Goal: Task Accomplishment & Management: Manage account settings

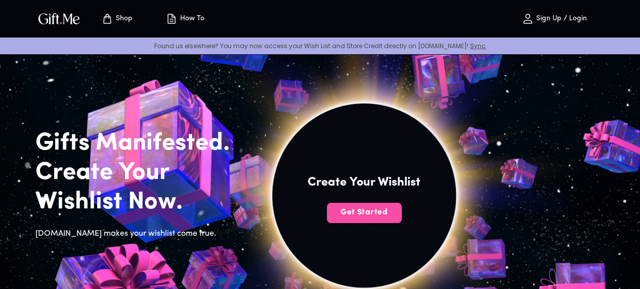
click at [402, 218] on span "Get Started" at bounding box center [364, 212] width 75 height 11
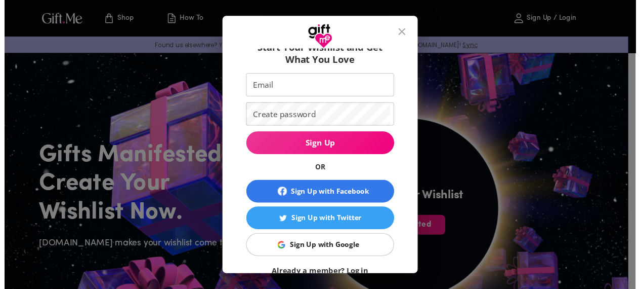
scroll to position [82, 0]
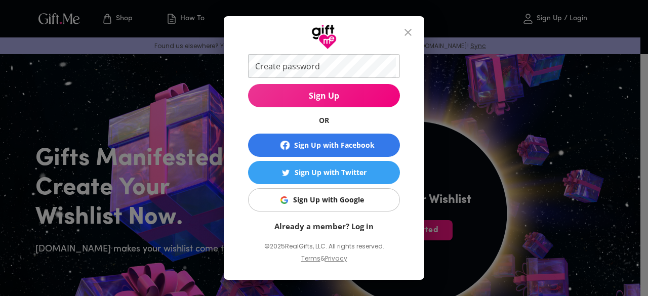
click at [408, 29] on icon "close" at bounding box center [408, 32] width 12 height 12
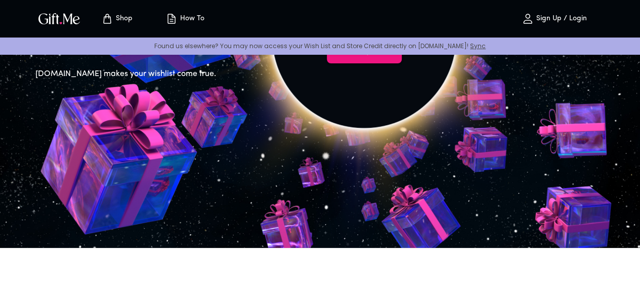
scroll to position [152, 0]
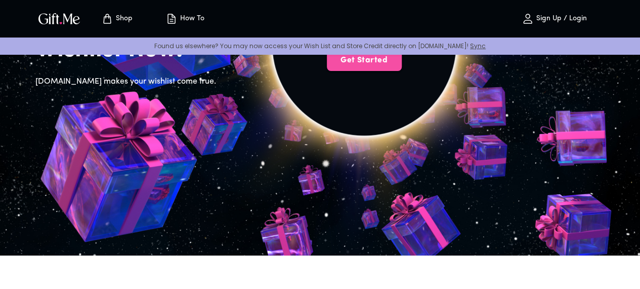
click at [402, 66] on span "Get Started" at bounding box center [364, 60] width 75 height 11
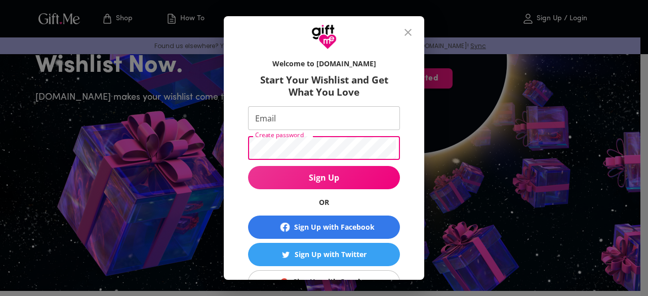
drag, startPoint x: 511, startPoint y: 96, endPoint x: 503, endPoint y: 96, distance: 8.1
click at [511, 95] on div "Welcome to Gift.me Start Your Wishlist and Get What You Love Email Email Create…" at bounding box center [324, 148] width 648 height 296
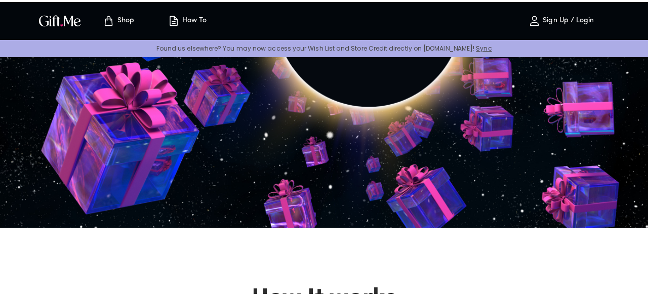
scroll to position [101, 0]
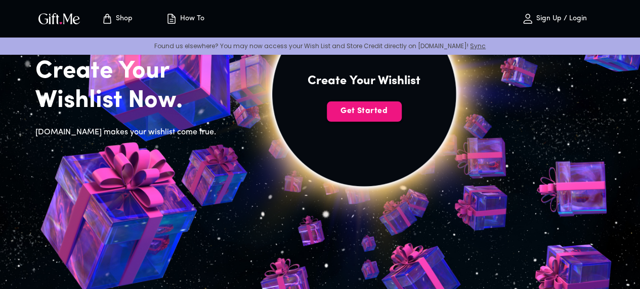
click at [559, 19] on p "Sign Up / Login" at bounding box center [560, 19] width 53 height 9
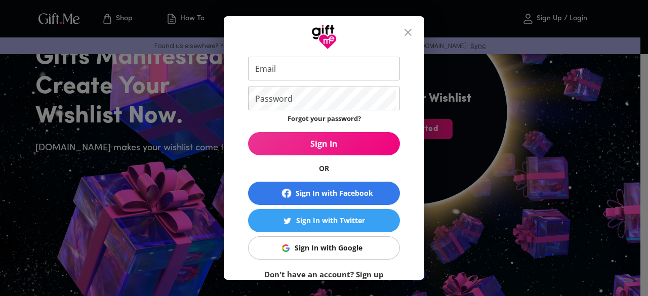
scroll to position [86, 0]
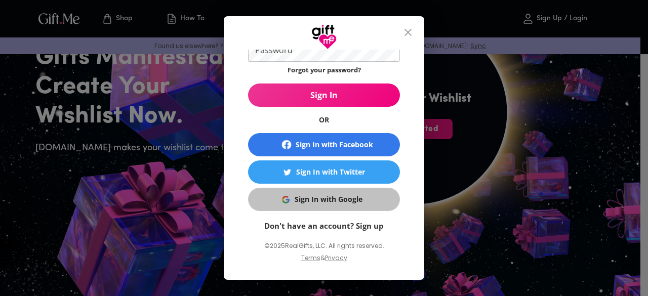
click at [345, 202] on div "Sign In with Google" at bounding box center [329, 199] width 68 height 11
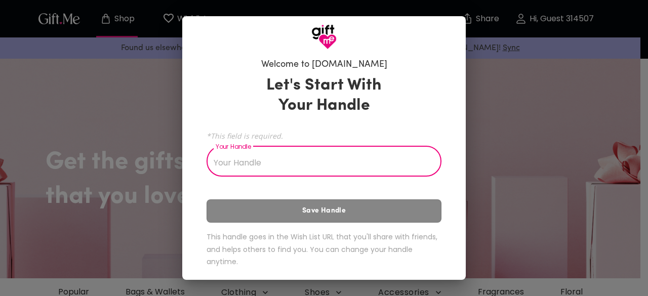
click at [266, 165] on input "Your Handle" at bounding box center [319, 162] width 224 height 28
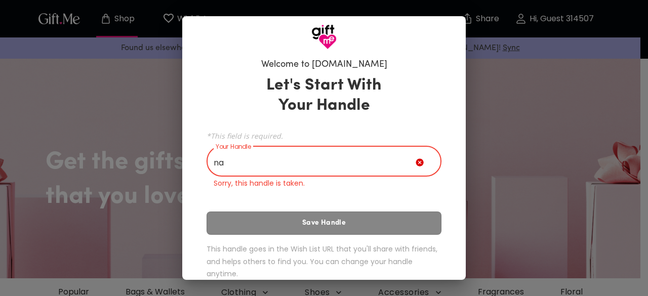
type input "n"
type input "a"
click at [519, 112] on div "Welcome to [DOMAIN_NAME] Let's Start With Your Handle *This field is required. …" at bounding box center [324, 148] width 648 height 296
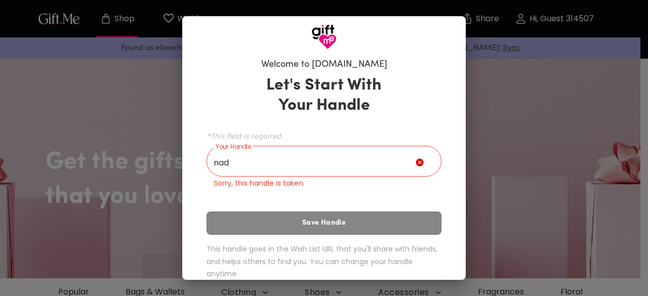
drag, startPoint x: 415, startPoint y: 161, endPoint x: 344, endPoint y: 159, distance: 70.9
click at [411, 160] on div "nad Your Handle" at bounding box center [324, 162] width 235 height 28
drag, startPoint x: 331, startPoint y: 162, endPoint x: 213, endPoint y: 161, distance: 118.5
click at [216, 161] on input "nad" at bounding box center [311, 162] width 209 height 28
type input "n"
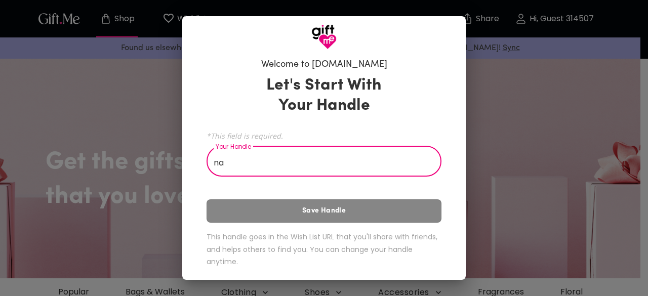
type input "n"
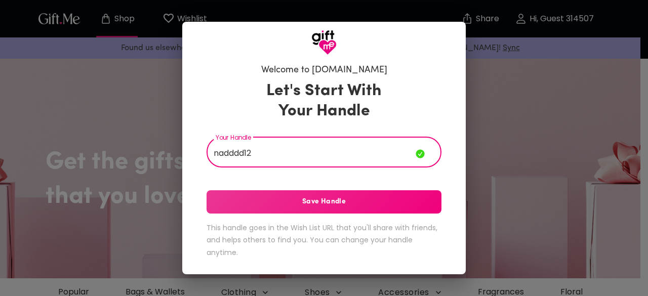
type input "nadddd12"
click at [322, 197] on span "Save Handle" at bounding box center [324, 201] width 235 height 11
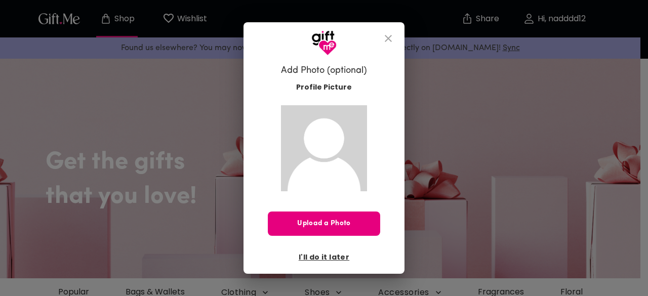
click at [383, 39] on icon "close" at bounding box center [388, 38] width 12 height 12
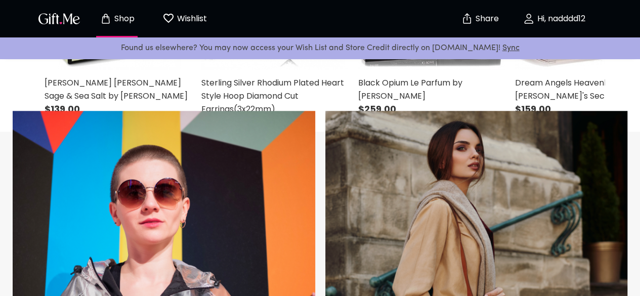
scroll to position [506, 0]
